Goal: Information Seeking & Learning: Learn about a topic

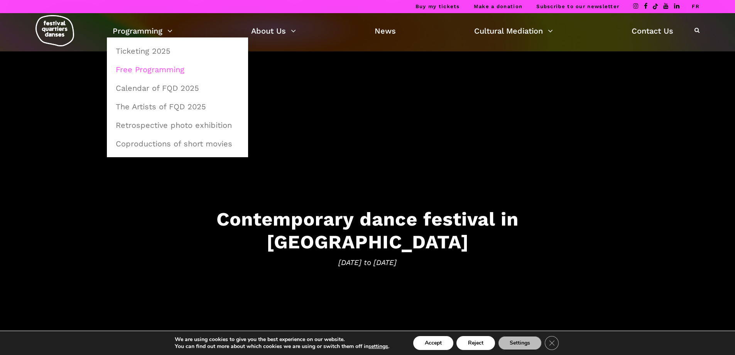
click at [166, 70] on link "Free Programming" at bounding box center [177, 70] width 133 height 18
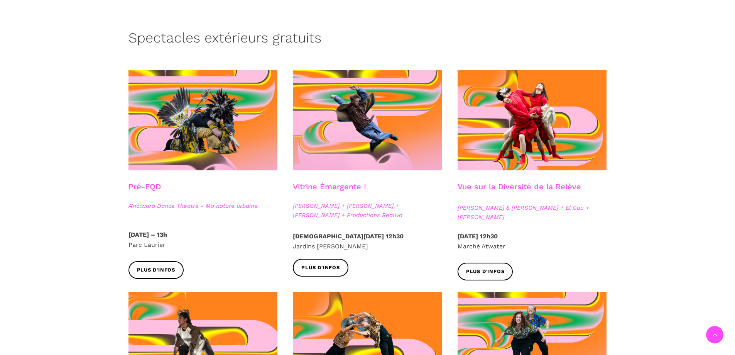
scroll to position [193, 0]
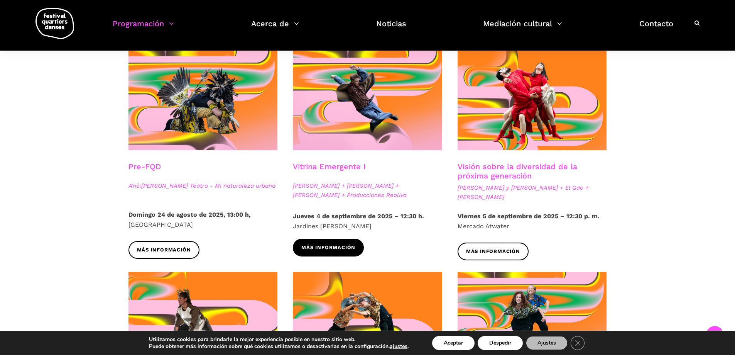
click at [332, 248] on font "Más información" at bounding box center [328, 247] width 54 height 6
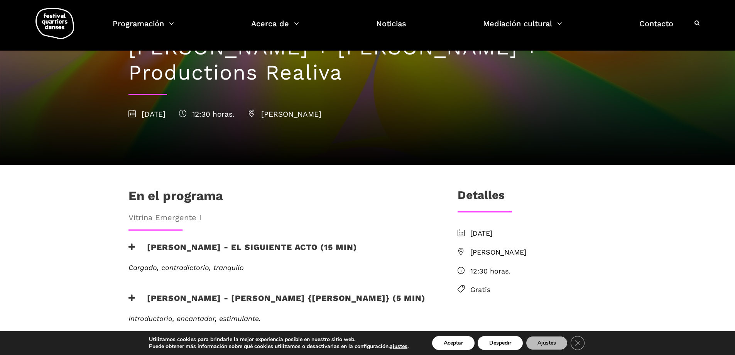
scroll to position [77, 0]
